Goal: Transaction & Acquisition: Purchase product/service

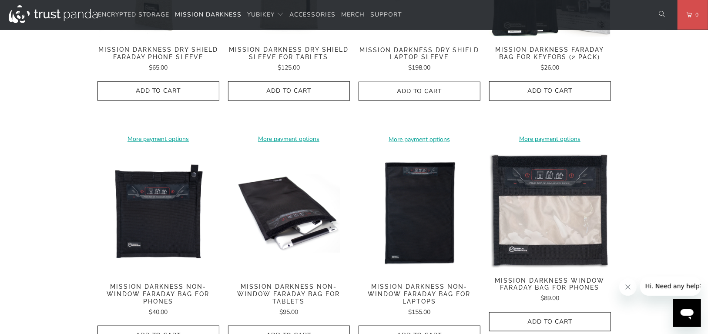
scroll to position [565, 0]
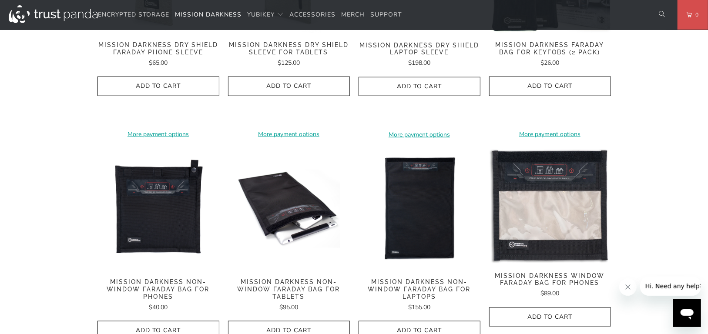
click at [548, 183] on img at bounding box center [550, 205] width 122 height 115
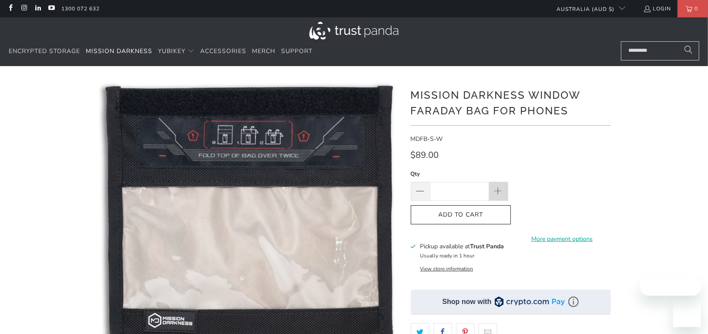
click at [499, 191] on span at bounding box center [498, 192] width 10 height 10
click at [499, 190] on span at bounding box center [498, 192] width 10 height 10
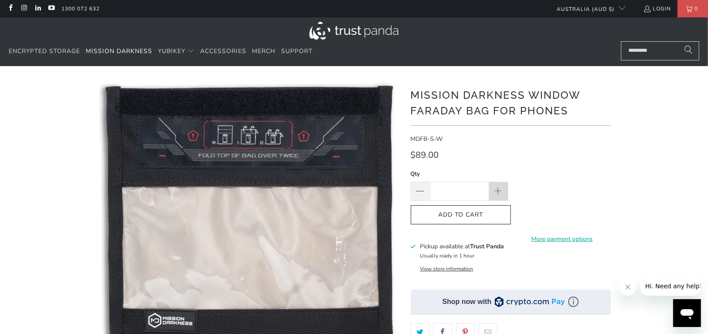
click at [499, 190] on span at bounding box center [498, 192] width 10 height 10
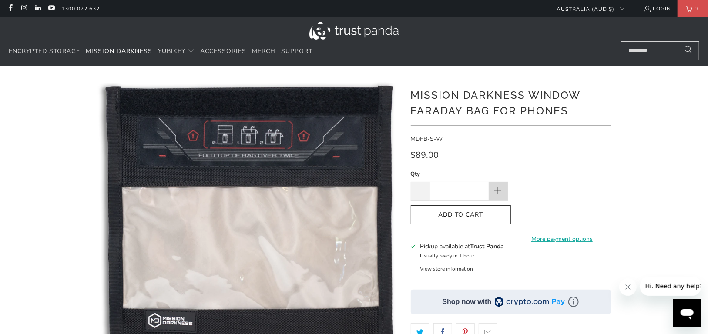
click at [499, 190] on span at bounding box center [498, 192] width 10 height 10
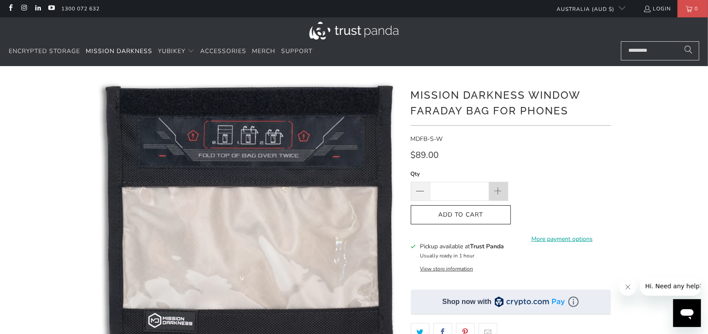
click at [499, 190] on span at bounding box center [498, 192] width 10 height 10
type input "**"
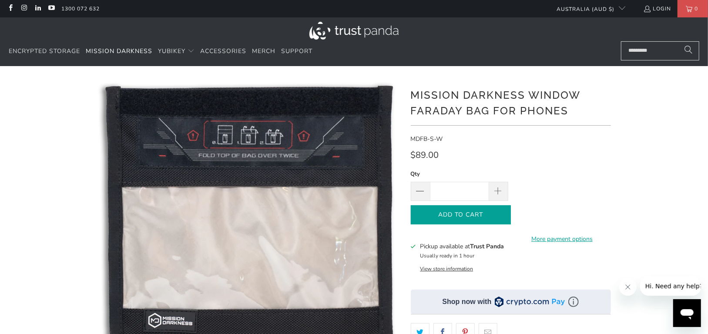
click at [470, 218] on span "Add to Cart" at bounding box center [461, 214] width 82 height 7
